Goal: Task Accomplishment & Management: Manage account settings

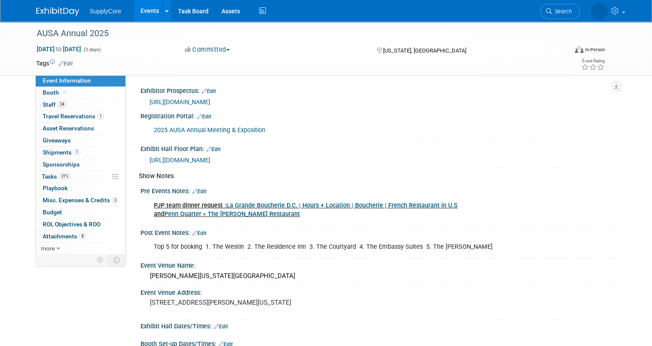
click at [70, 16] on div "SupplyCore Events Add Event Bulk Upload Events Shareable Event Boards Recently …" at bounding box center [325, 11] width 579 height 22
click at [62, 9] on img at bounding box center [57, 11] width 43 height 9
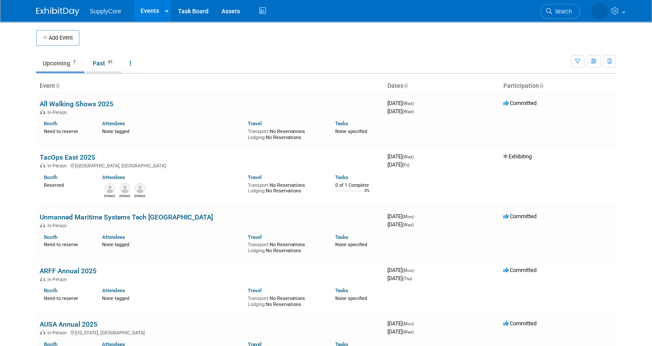
click at [91, 64] on link "Past 61" at bounding box center [103, 63] width 35 height 16
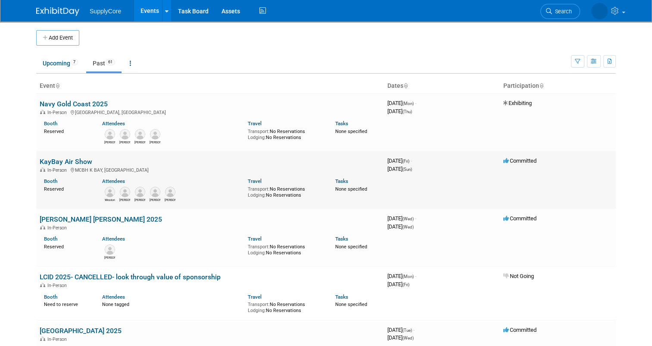
click at [70, 162] on link "KayBay Air Show" at bounding box center [66, 162] width 53 height 8
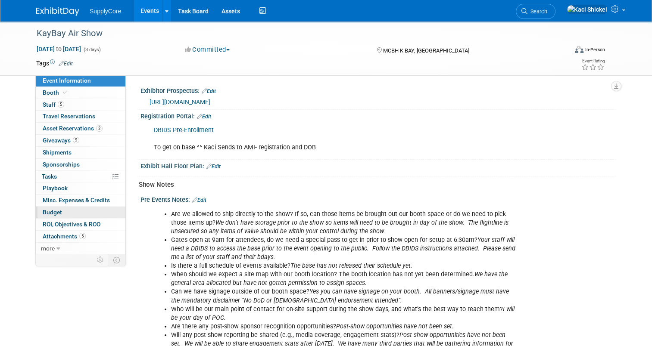
click at [62, 214] on link "Budget" at bounding box center [81, 213] width 90 height 12
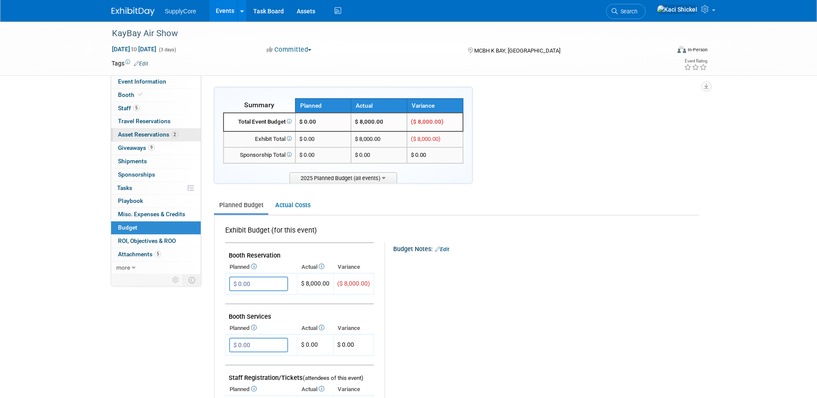
click at [146, 141] on link "2 Asset Reservations 2" at bounding box center [156, 134] width 90 height 13
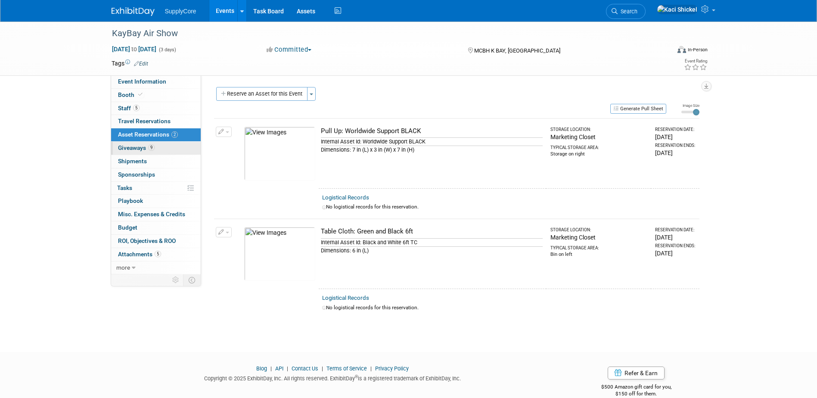
click at [146, 146] on span "Giveaways 9" at bounding box center [136, 147] width 37 height 7
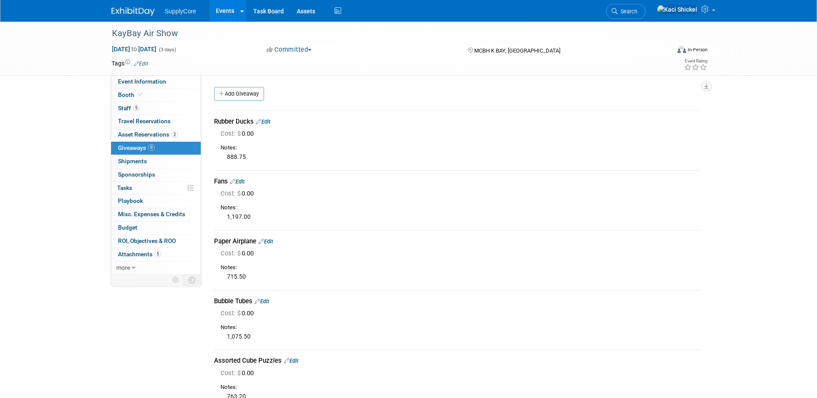
click at [266, 121] on link "Edit" at bounding box center [263, 121] width 15 height 6
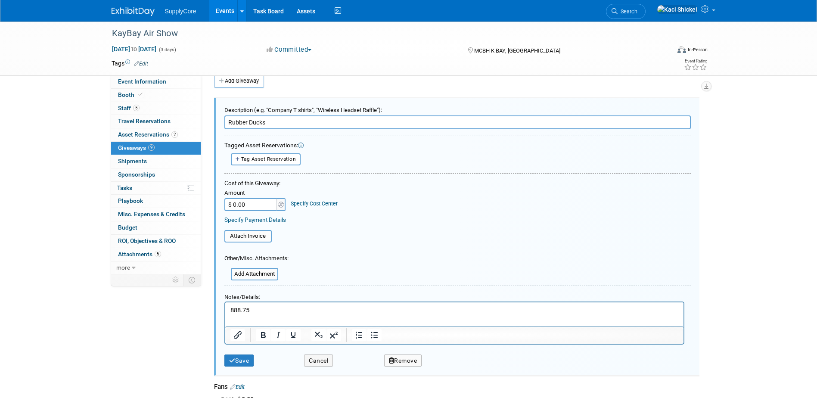
click at [248, 204] on input "$ 0.00" at bounding box center [251, 204] width 54 height 13
type input "$ 888.75"
click at [239, 346] on button "Save" at bounding box center [239, 360] width 30 height 12
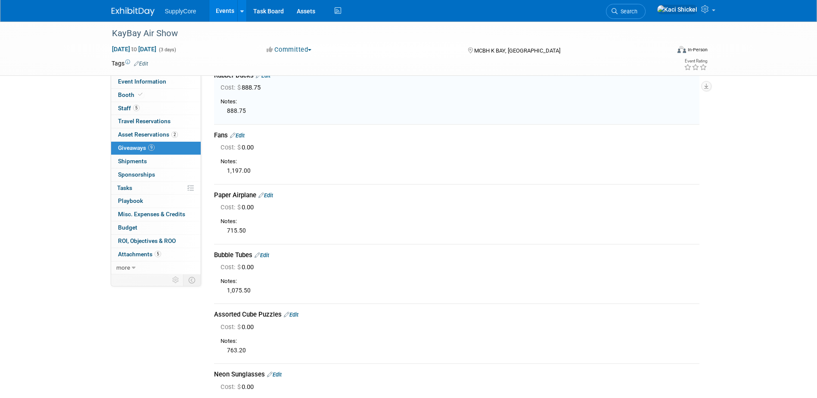
click at [242, 134] on link "Edit" at bounding box center [237, 135] width 15 height 6
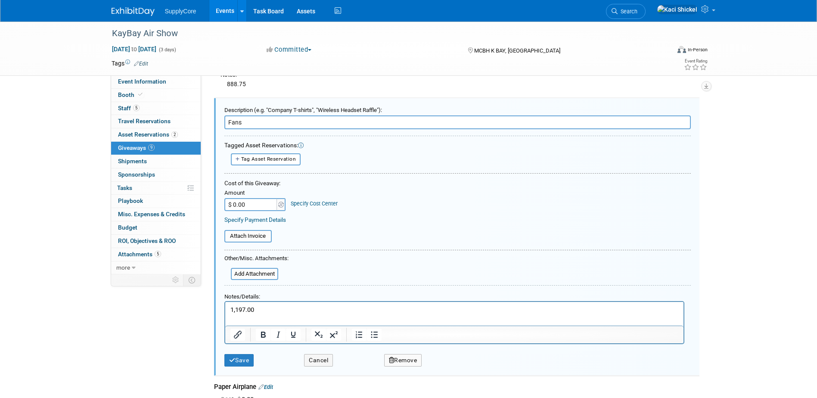
click at [256, 202] on input "$ 0.00" at bounding box center [251, 204] width 54 height 13
type input "$ 1,197.00"
click at [245, 346] on button "Save" at bounding box center [239, 360] width 30 height 12
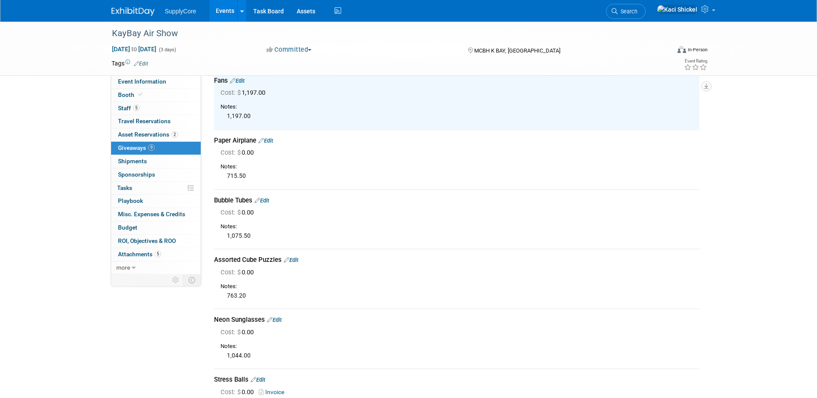
scroll to position [116, 0]
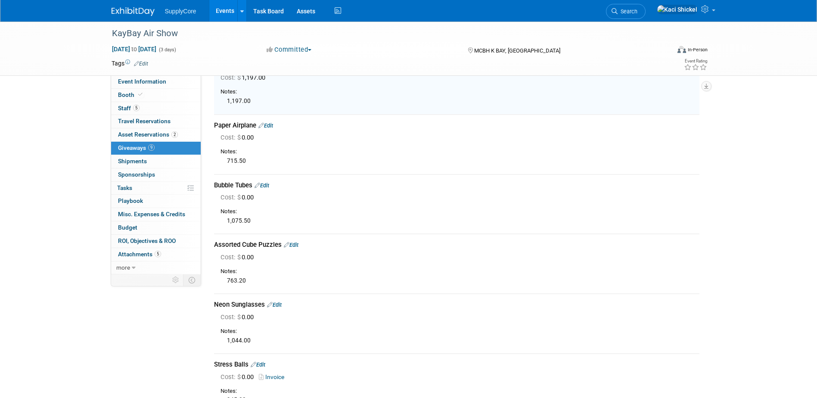
click at [273, 123] on link "Edit" at bounding box center [265, 125] width 15 height 6
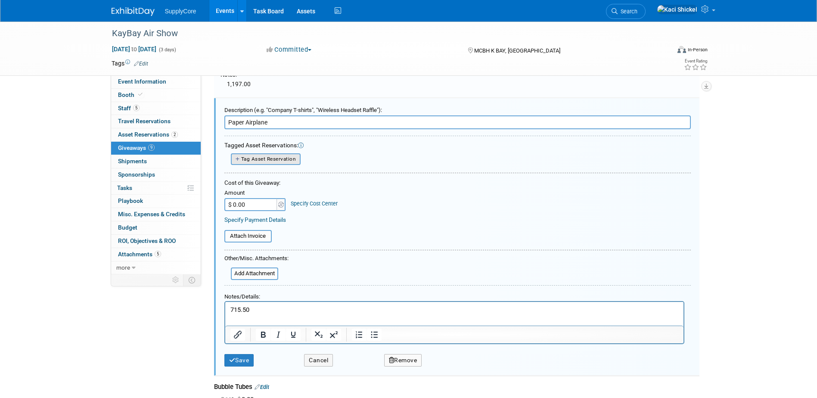
scroll to position [0, 0]
click at [253, 204] on input "$ 0.00" at bounding box center [251, 204] width 54 height 13
type input "$ 715.50"
click at [236, 346] on button "Save" at bounding box center [239, 360] width 30 height 12
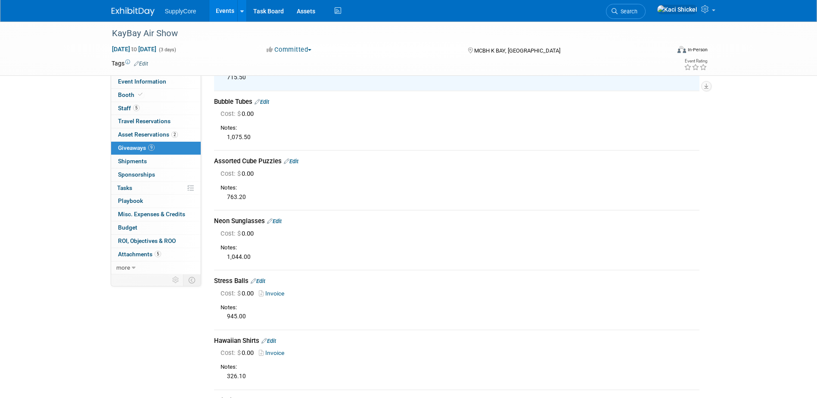
scroll to position [213, 0]
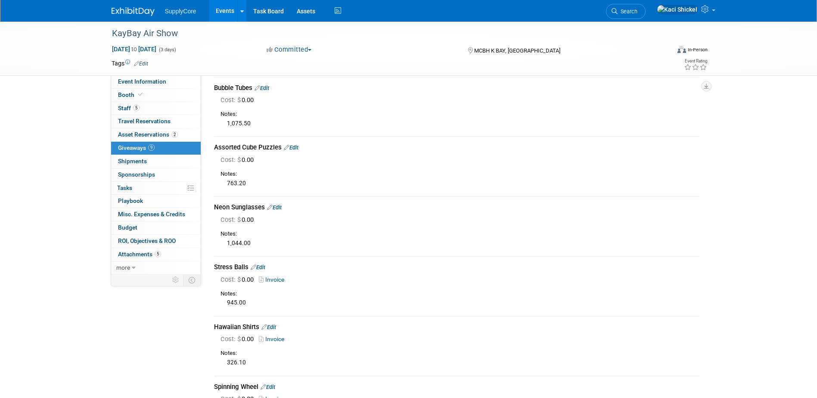
click at [269, 87] on link "Edit" at bounding box center [261, 88] width 15 height 6
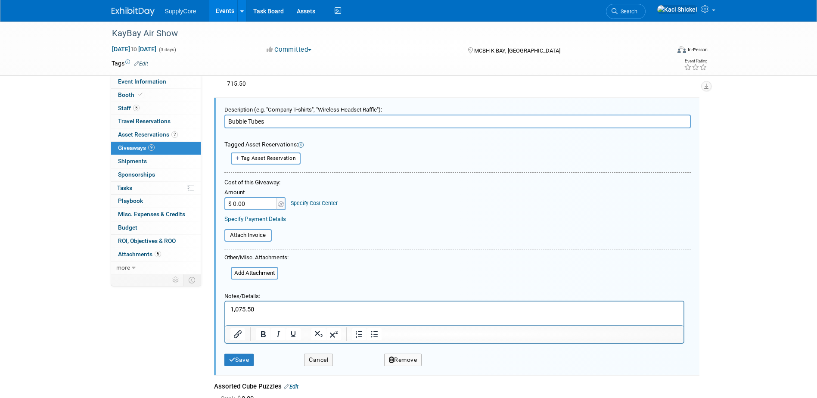
scroll to position [192, 0]
click at [246, 205] on input "$ 0.00" at bounding box center [251, 204] width 54 height 13
type input "$ 1,075.50"
click at [242, 346] on button "Save" at bounding box center [239, 360] width 30 height 12
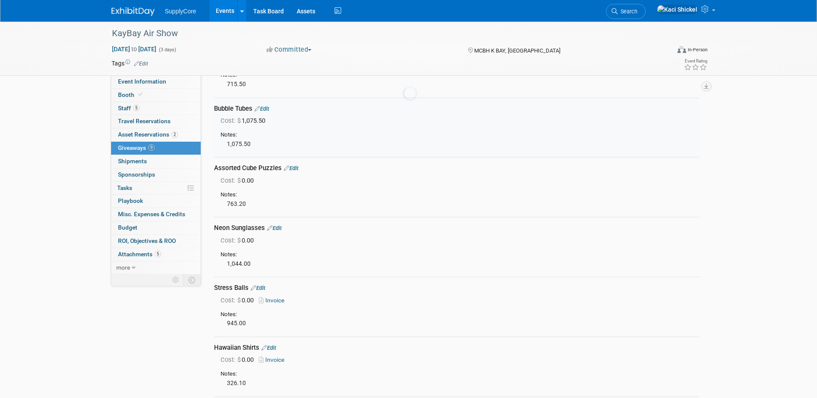
scroll to position [214, 0]
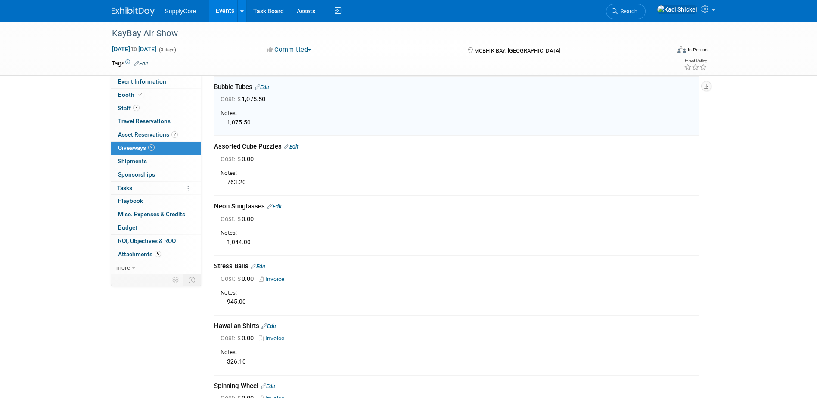
click at [295, 144] on link "Edit" at bounding box center [291, 146] width 15 height 6
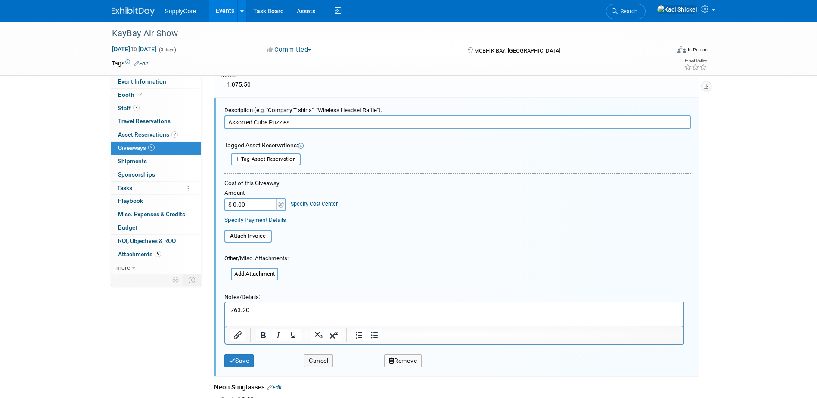
scroll to position [0, 0]
click at [263, 201] on input "$ 0.00" at bounding box center [251, 204] width 54 height 13
type input "$ 763.20"
click at [242, 346] on button "Save" at bounding box center [239, 360] width 30 height 12
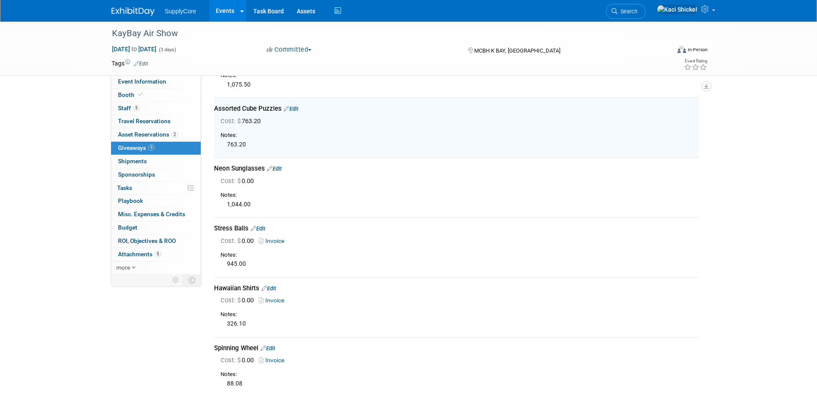
click at [279, 165] on div "Neon Sunglasses Edit" at bounding box center [456, 168] width 485 height 9
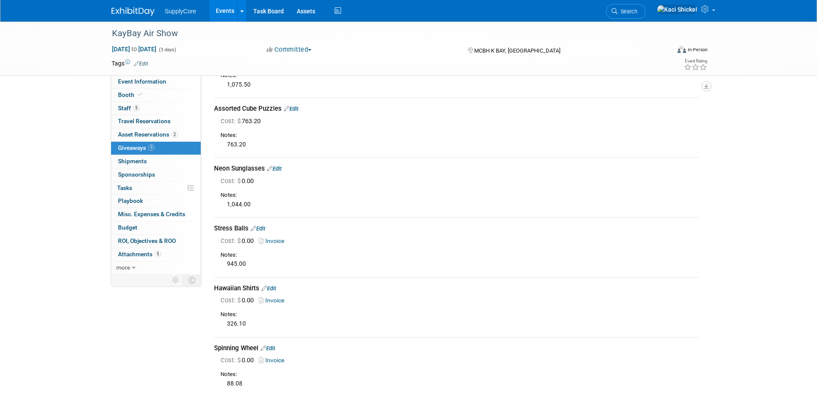
click at [276, 168] on link "Edit" at bounding box center [274, 168] width 15 height 6
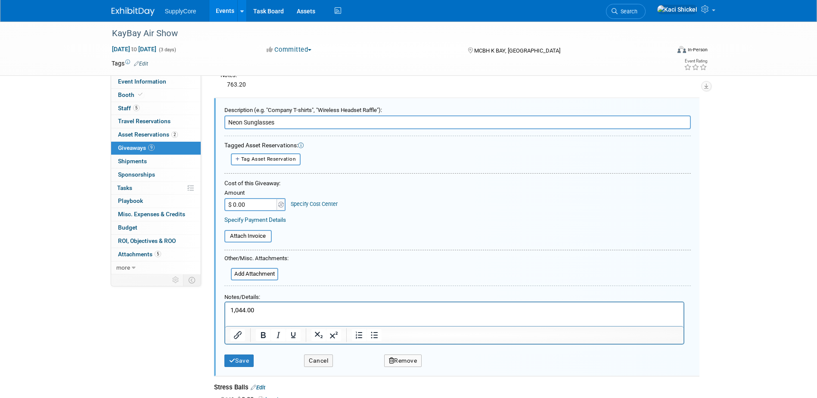
click at [251, 204] on input "$ 0.00" at bounding box center [251, 204] width 54 height 13
type input "$ 1,044.00"
click at [241, 346] on button "Save" at bounding box center [239, 360] width 30 height 12
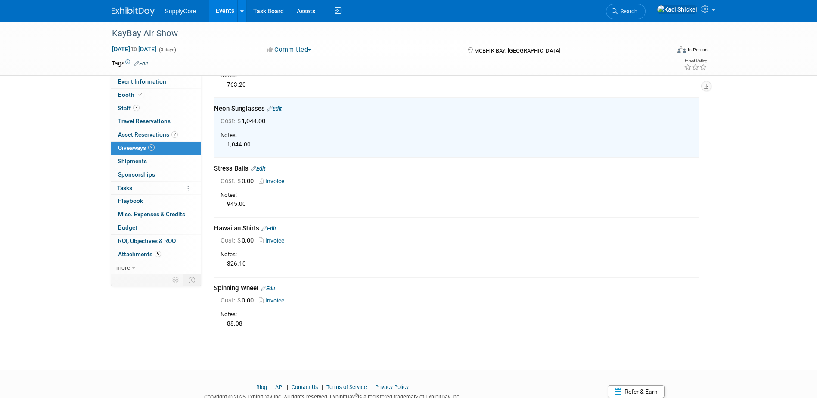
click at [262, 166] on link "Edit" at bounding box center [258, 168] width 15 height 6
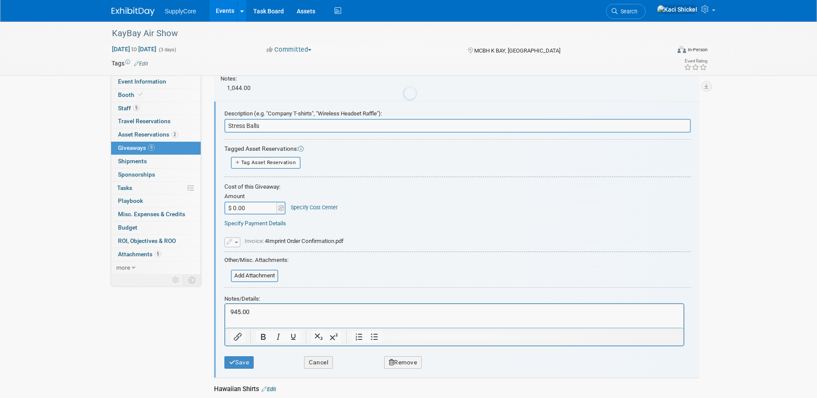
scroll to position [372, 0]
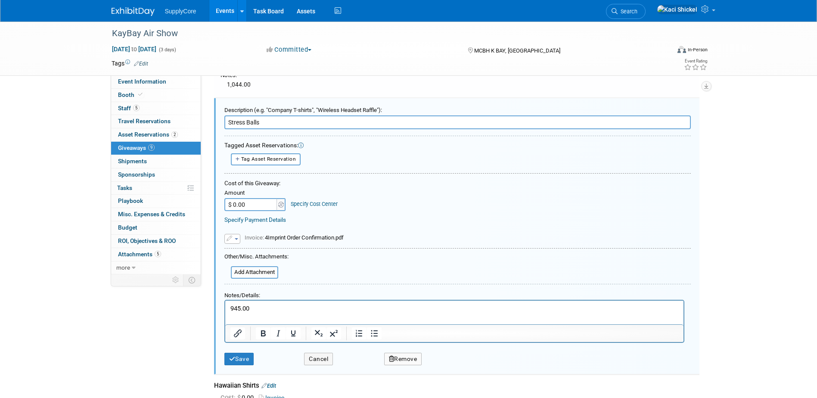
click at [248, 207] on input "$ 0.00" at bounding box center [251, 204] width 54 height 13
type input "$ 945.00"
click at [242, 346] on button "Save" at bounding box center [239, 359] width 30 height 12
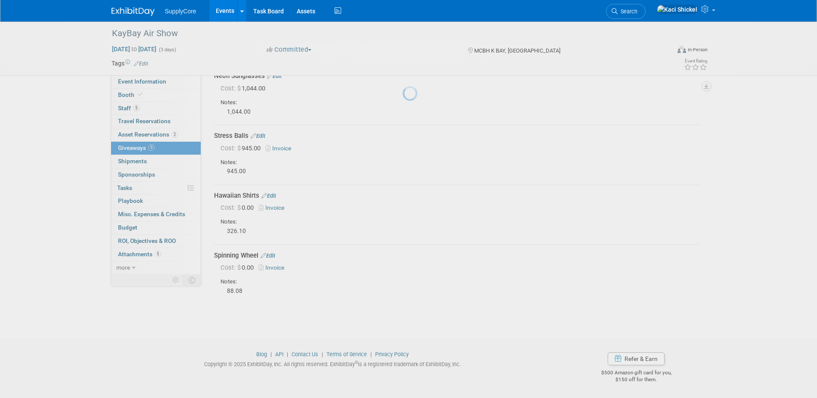
scroll to position [344, 0]
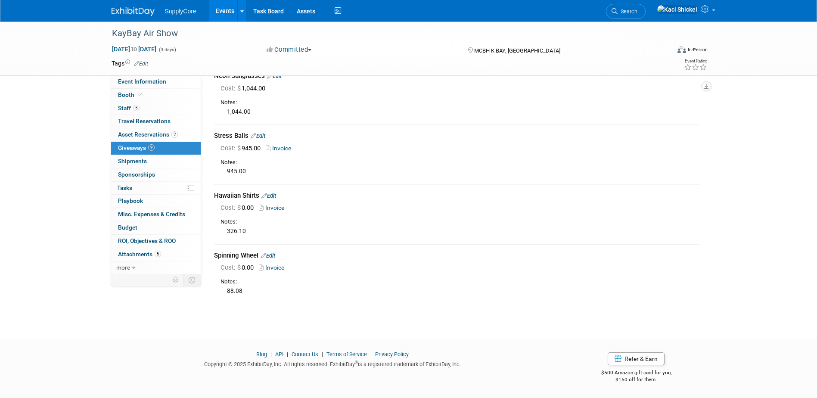
drag, startPoint x: 272, startPoint y: 198, endPoint x: 410, endPoint y: 256, distance: 150.0
click at [272, 198] on link "Edit" at bounding box center [268, 195] width 15 height 6
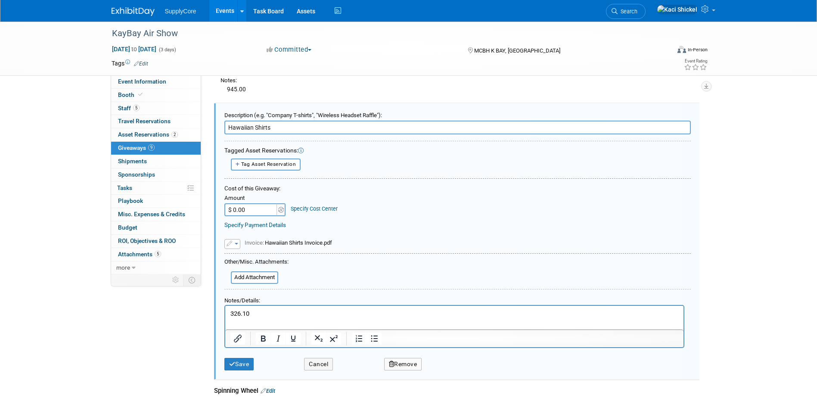
scroll to position [431, 0]
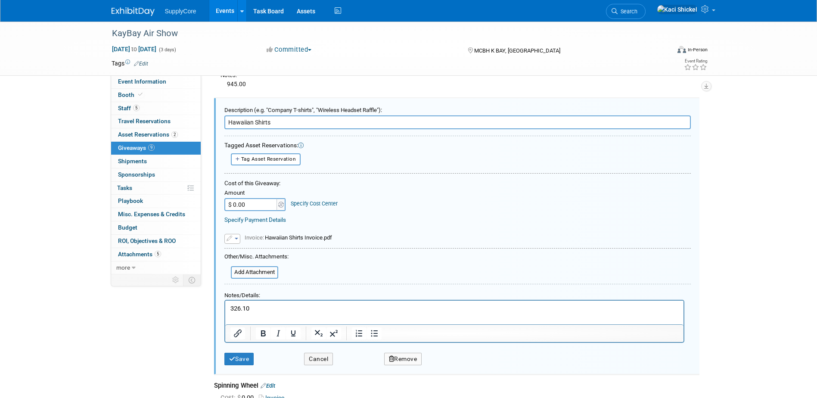
click at [253, 200] on input "$ 0.00" at bounding box center [251, 204] width 54 height 13
type input "$ 326.10"
click at [260, 346] on div "Save" at bounding box center [258, 356] width 80 height 18
click at [245, 346] on button "Save" at bounding box center [239, 359] width 30 height 12
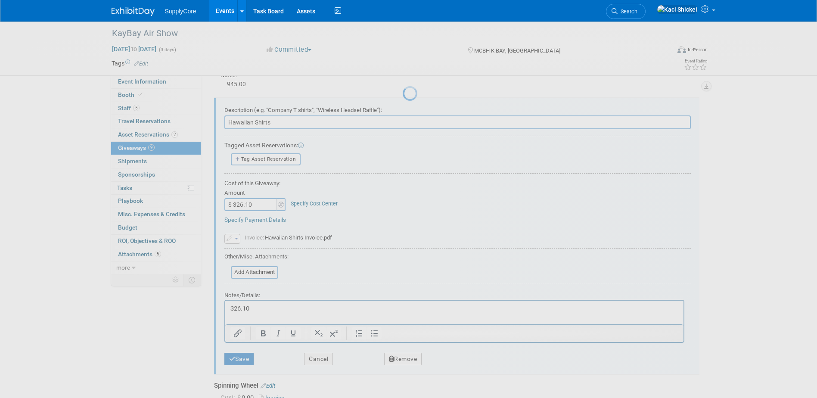
scroll to position [344, 0]
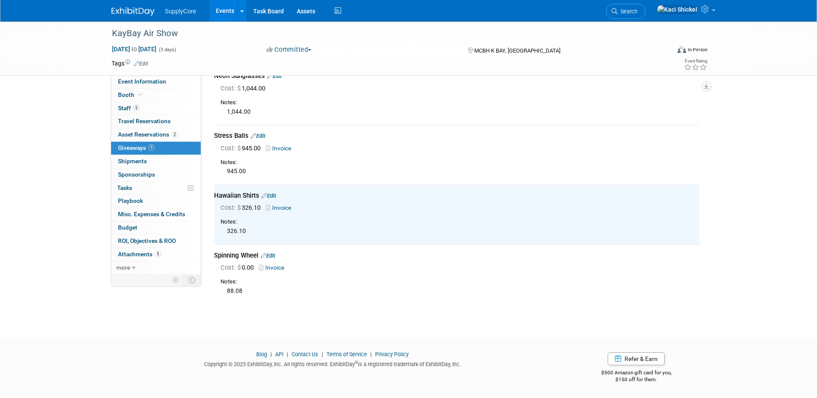
click at [271, 251] on div "Spinning Wheel Edit" at bounding box center [456, 255] width 485 height 9
click at [270, 254] on link "Edit" at bounding box center [268, 255] width 15 height 6
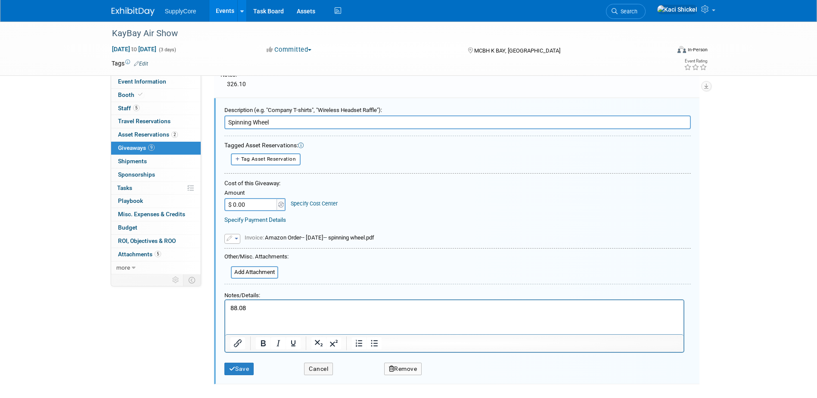
scroll to position [0, 0]
type input "$ 88.08"
click at [244, 346] on button "Save" at bounding box center [239, 369] width 30 height 12
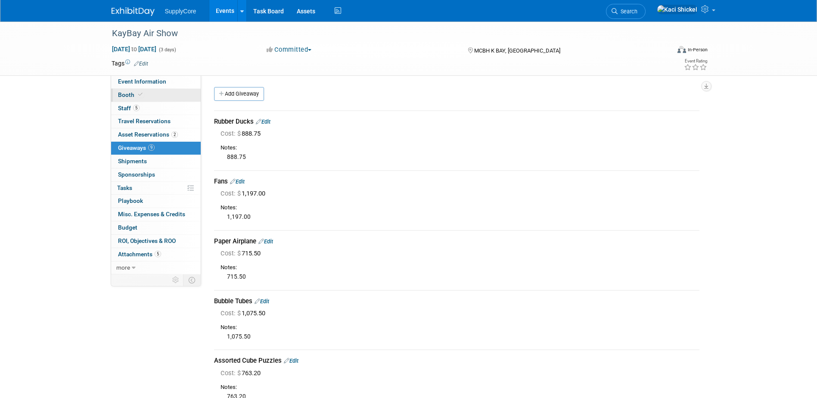
click at [174, 91] on link "Booth" at bounding box center [156, 95] width 90 height 13
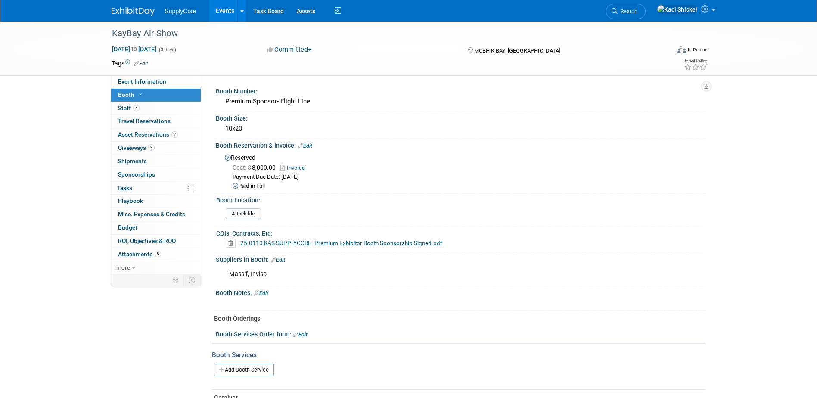
scroll to position [208, 0]
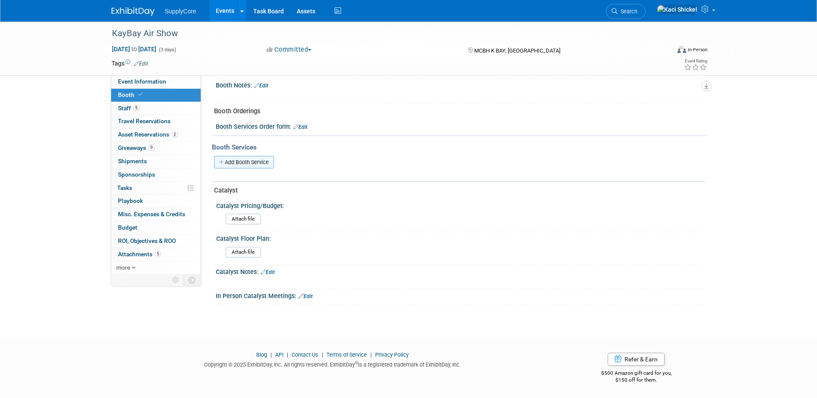
click at [265, 161] on link "Add Booth Service" at bounding box center [244, 162] width 60 height 12
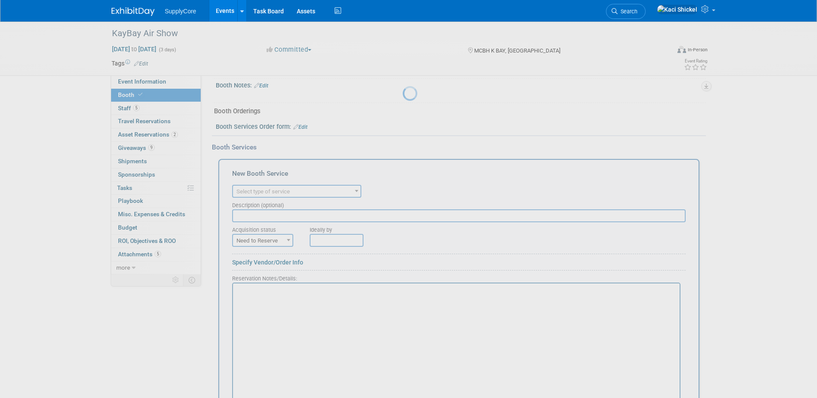
scroll to position [0, 0]
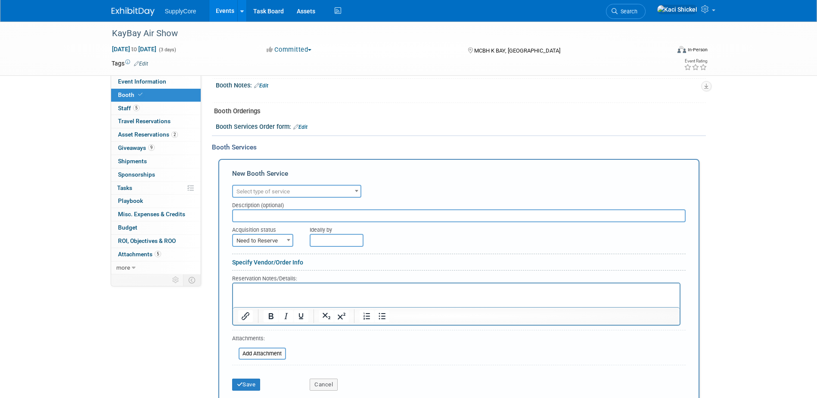
click at [270, 186] on span "Select type of service" at bounding box center [296, 192] width 127 height 12
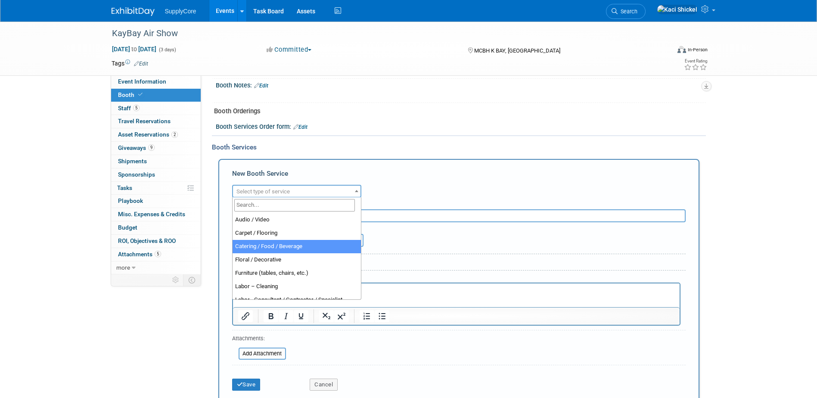
select select "22"
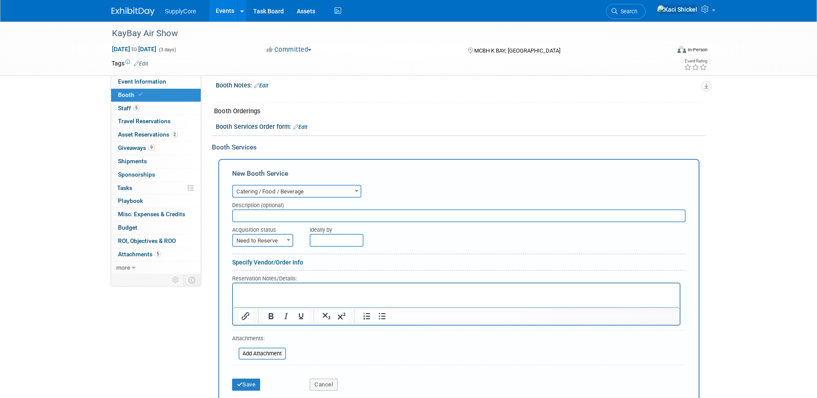
click at [273, 214] on input "text" at bounding box center [458, 215] width 453 height 13
type input "Food Vouchers"
click at [274, 242] on span "Need to Reserve" at bounding box center [262, 241] width 59 height 12
select select "2"
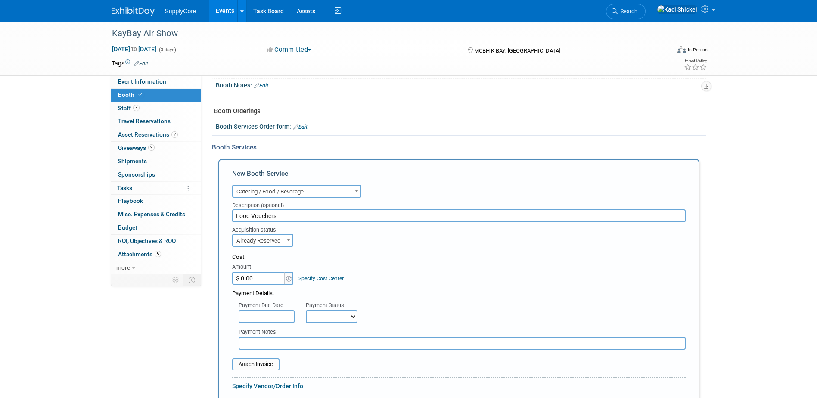
click at [262, 276] on input "$ 0.00" at bounding box center [259, 278] width 54 height 13
type input "$ 400.00"
click at [251, 346] on input "file" at bounding box center [227, 364] width 102 height 10
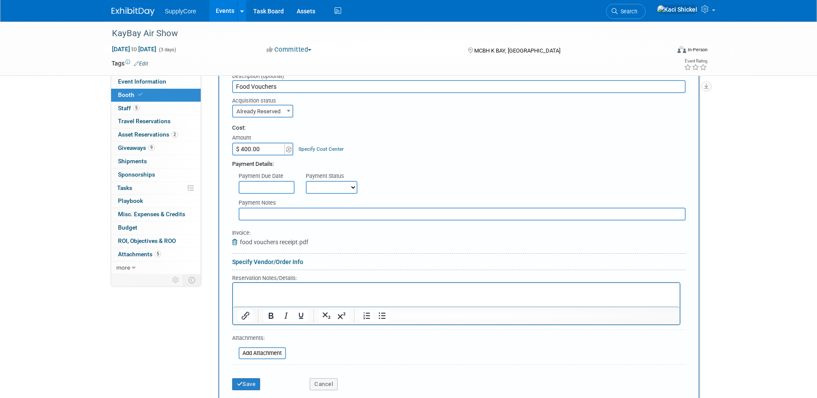
scroll to position [380, 0]
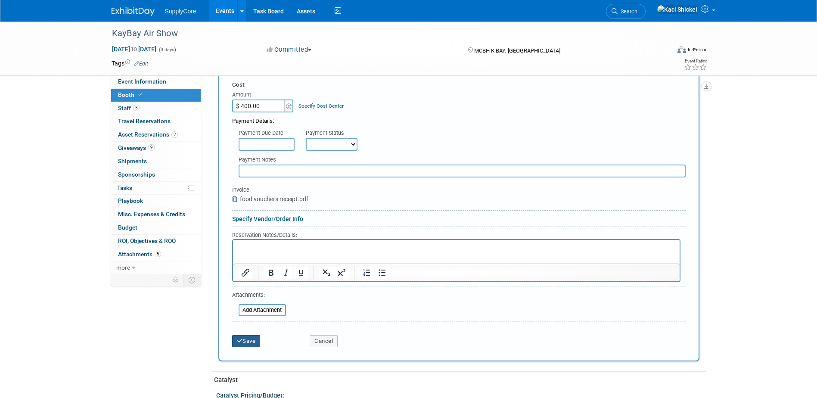
click at [252, 338] on button "Save" at bounding box center [246, 341] width 28 height 12
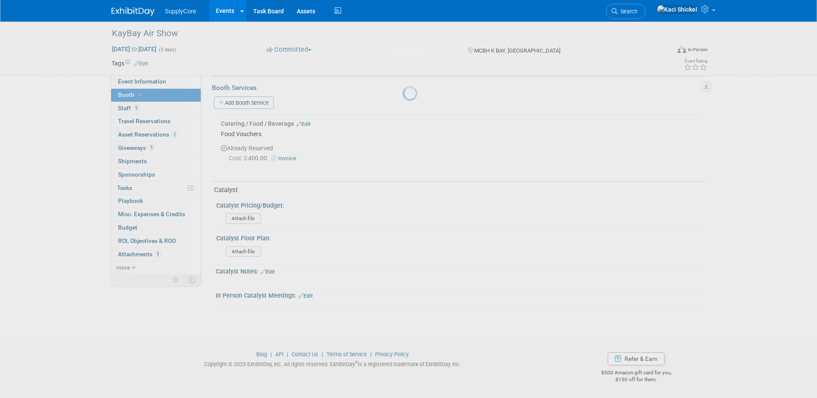
scroll to position [266, 0]
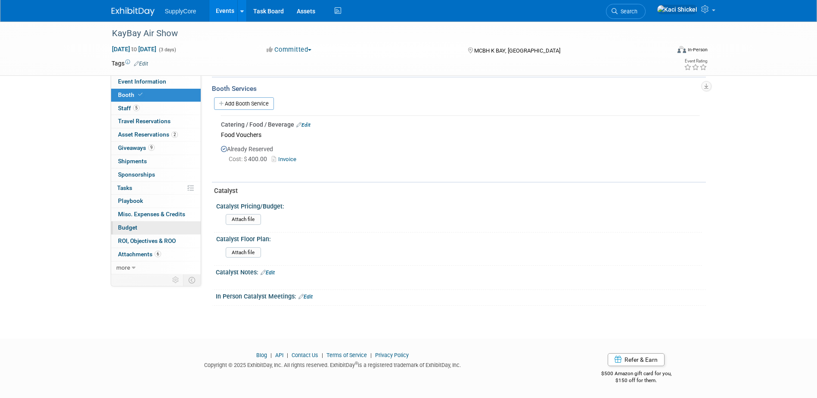
click at [141, 229] on link "Budget" at bounding box center [156, 227] width 90 height 13
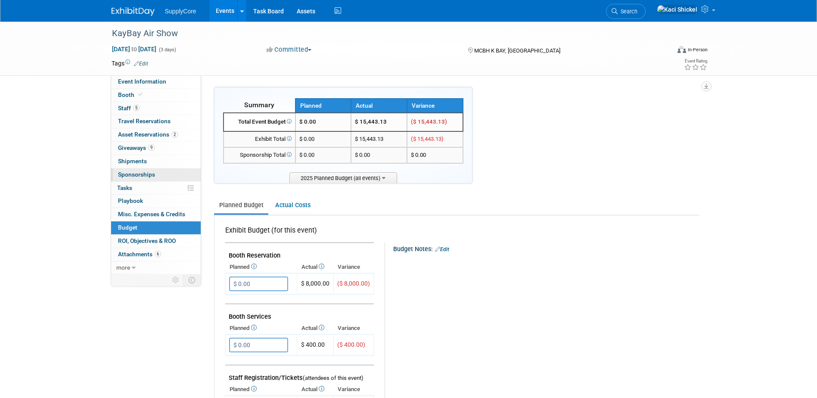
drag, startPoint x: 154, startPoint y: 149, endPoint x: 187, endPoint y: 172, distance: 40.5
click at [154, 149] on span "9" at bounding box center [151, 147] width 6 height 6
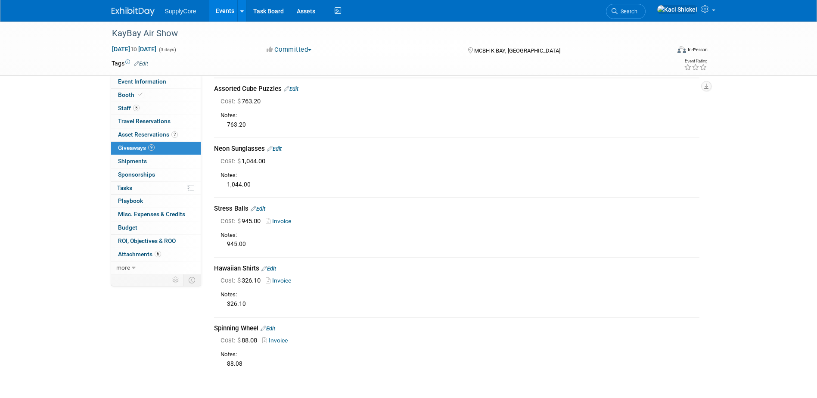
scroll to position [258, 0]
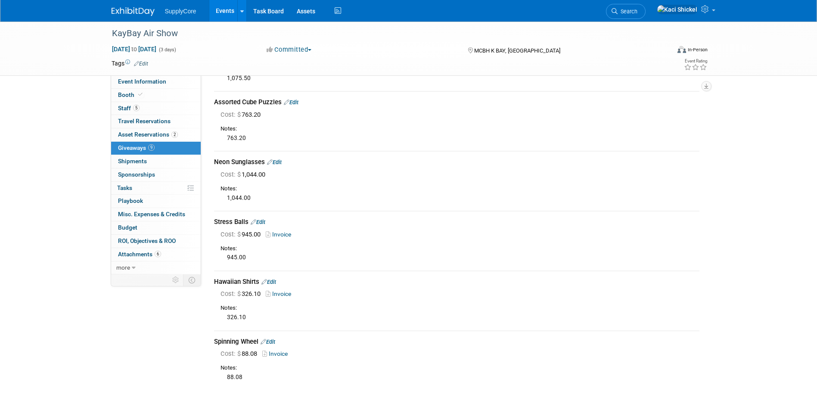
click at [261, 216] on td "Stress Balls Edit Cost: $ 945.00 Invoice" at bounding box center [456, 240] width 485 height 59
click at [261, 218] on div "Stress Balls Edit" at bounding box center [456, 221] width 485 height 9
click at [265, 222] on link "Edit" at bounding box center [258, 222] width 15 height 6
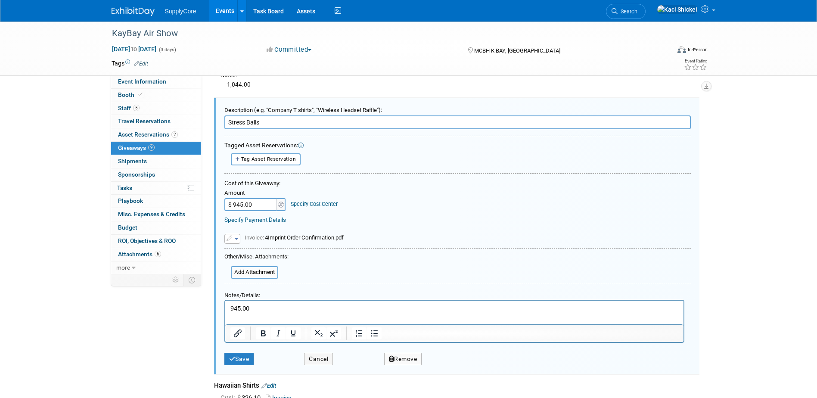
scroll to position [0, 0]
click at [259, 206] on input "$ 945.00" at bounding box center [251, 204] width 54 height 13
click at [132, 228] on span "Budget" at bounding box center [127, 227] width 19 height 7
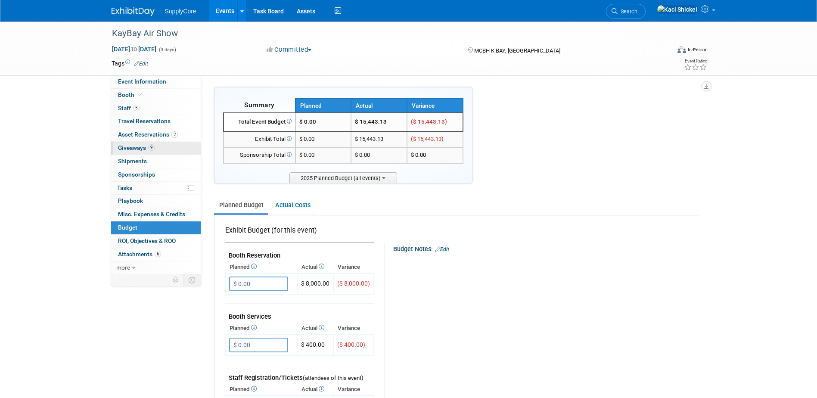
click at [151, 148] on span "9" at bounding box center [151, 147] width 6 height 6
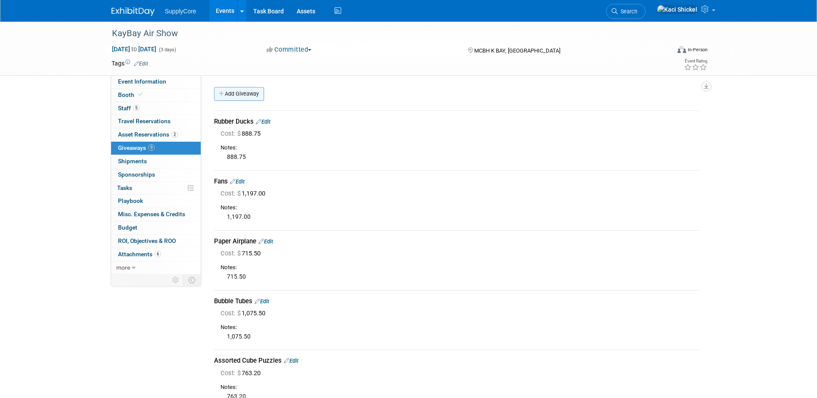
click at [235, 92] on link "Add Giveaway" at bounding box center [239, 94] width 50 height 14
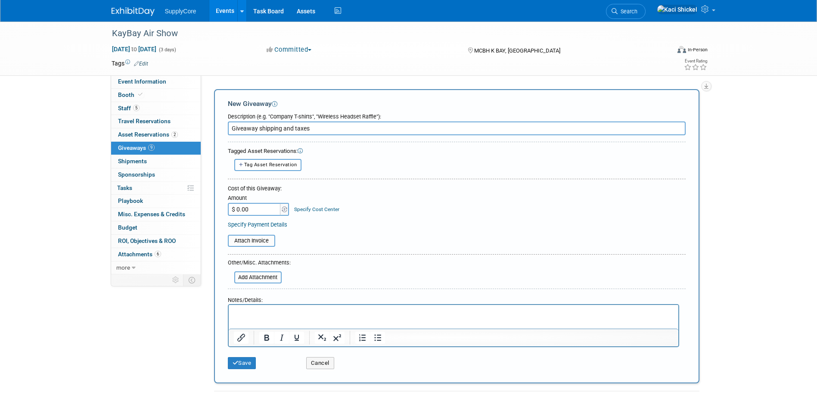
type input "Giveaway shipping and taxes"
click at [261, 214] on input "$ 0.00" at bounding box center [255, 209] width 54 height 13
type input "$ 1,158.87"
click at [241, 346] on button "Save" at bounding box center [242, 363] width 28 height 12
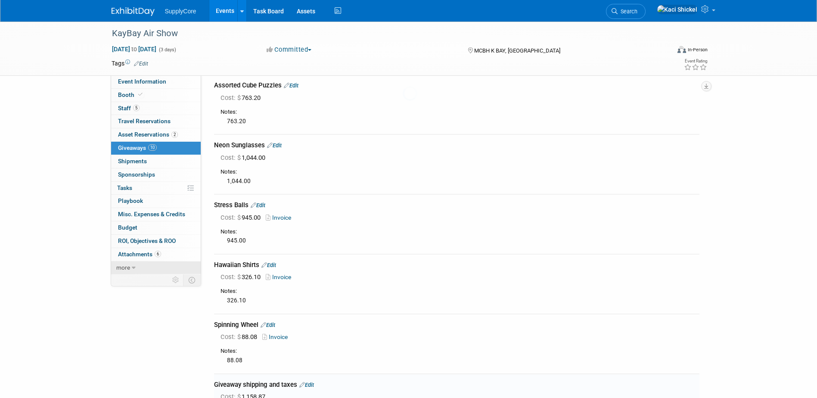
scroll to position [380, 0]
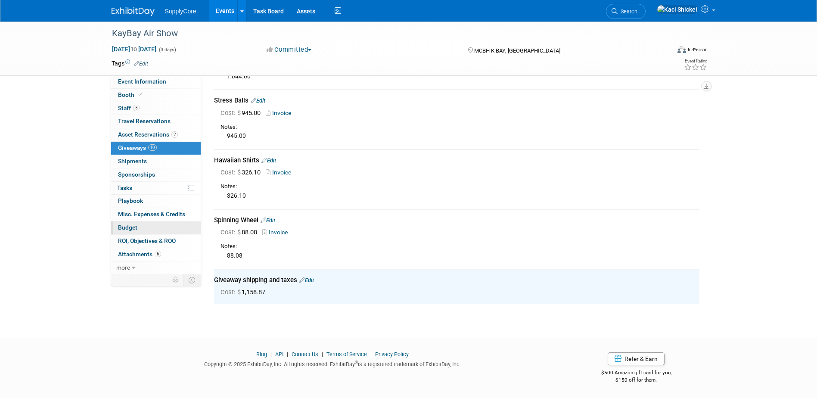
click at [142, 229] on link "Budget" at bounding box center [156, 227] width 90 height 13
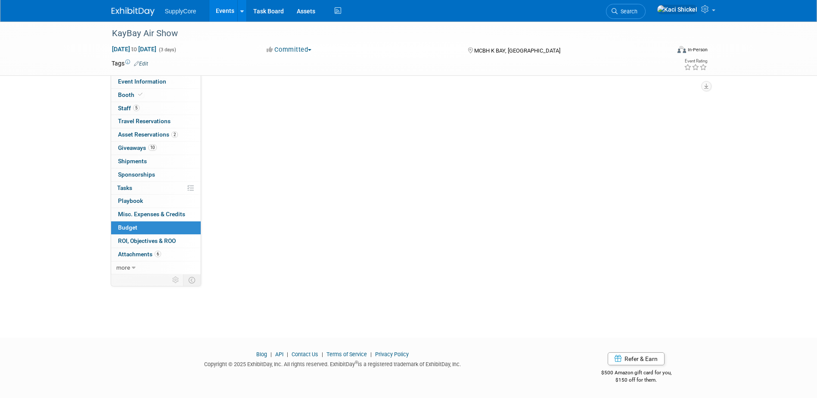
scroll to position [0, 0]
